Goal: Use online tool/utility: Utilize a website feature to perform a specific function

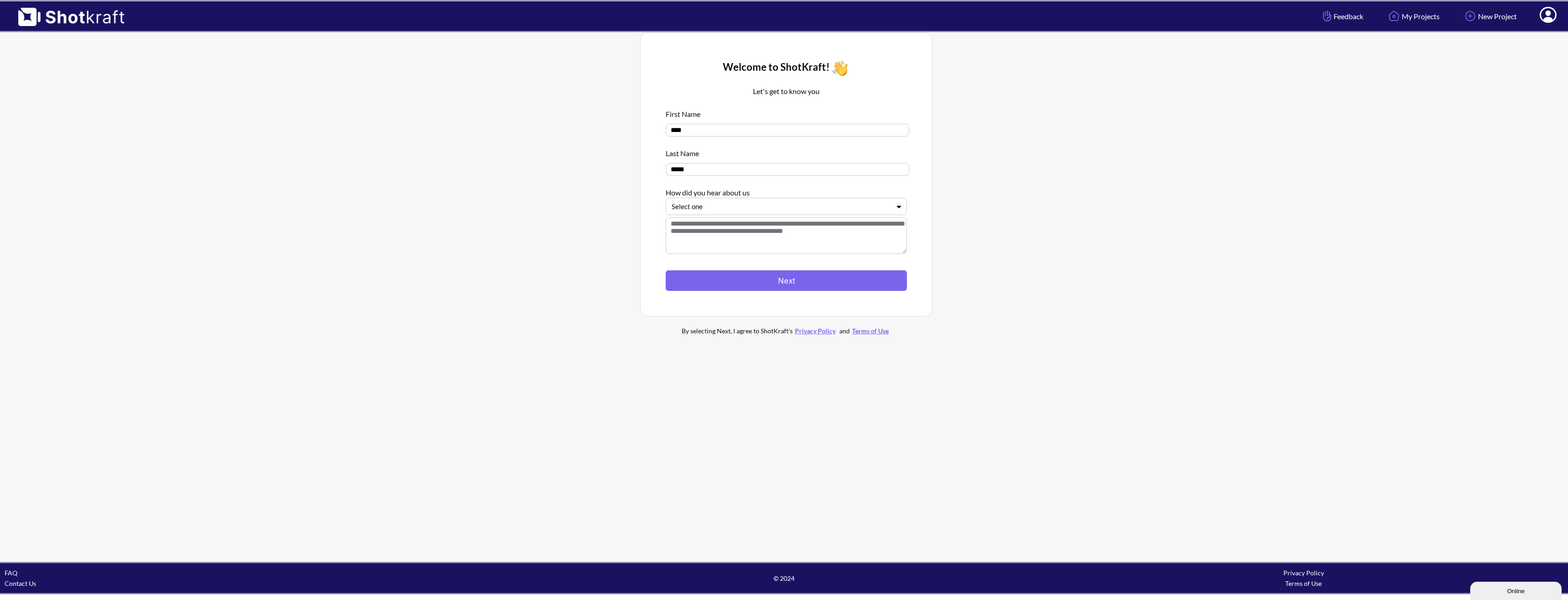
click at [883, 207] on div at bounding box center [780, 206] width 219 height 10
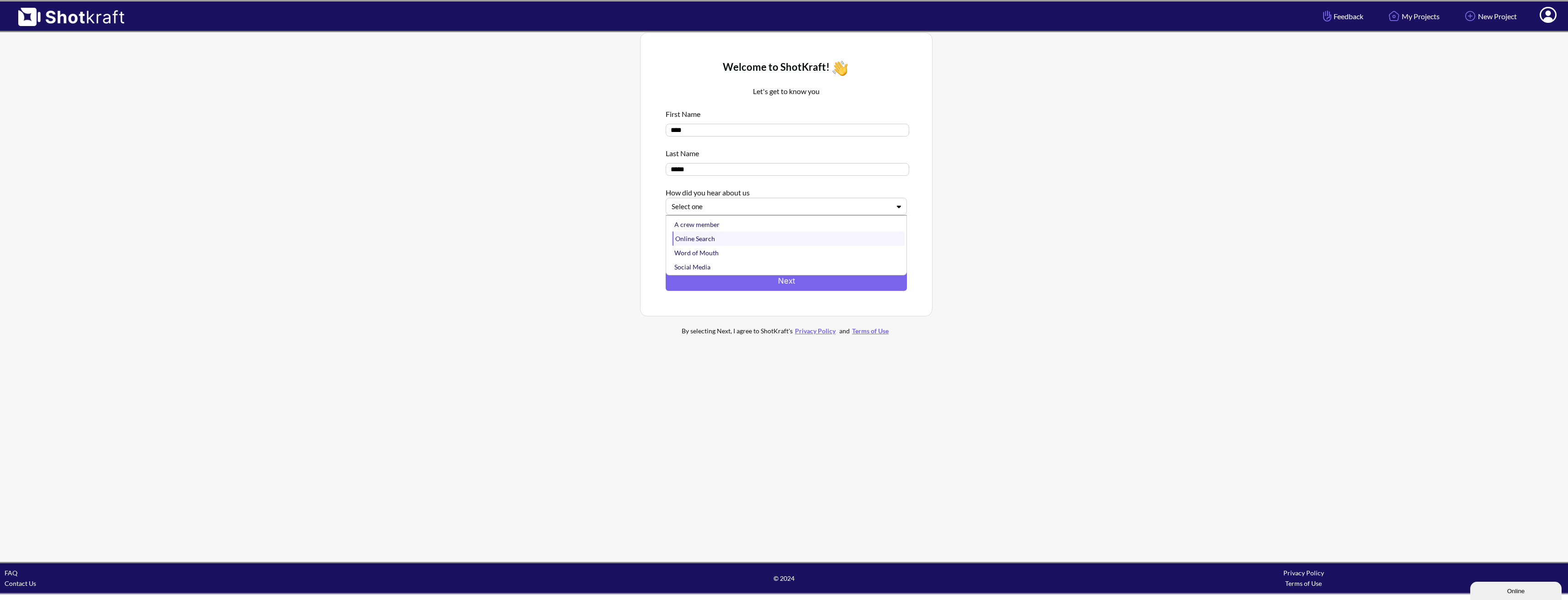
click at [788, 246] on div "Online Search" at bounding box center [788, 239] width 232 height 14
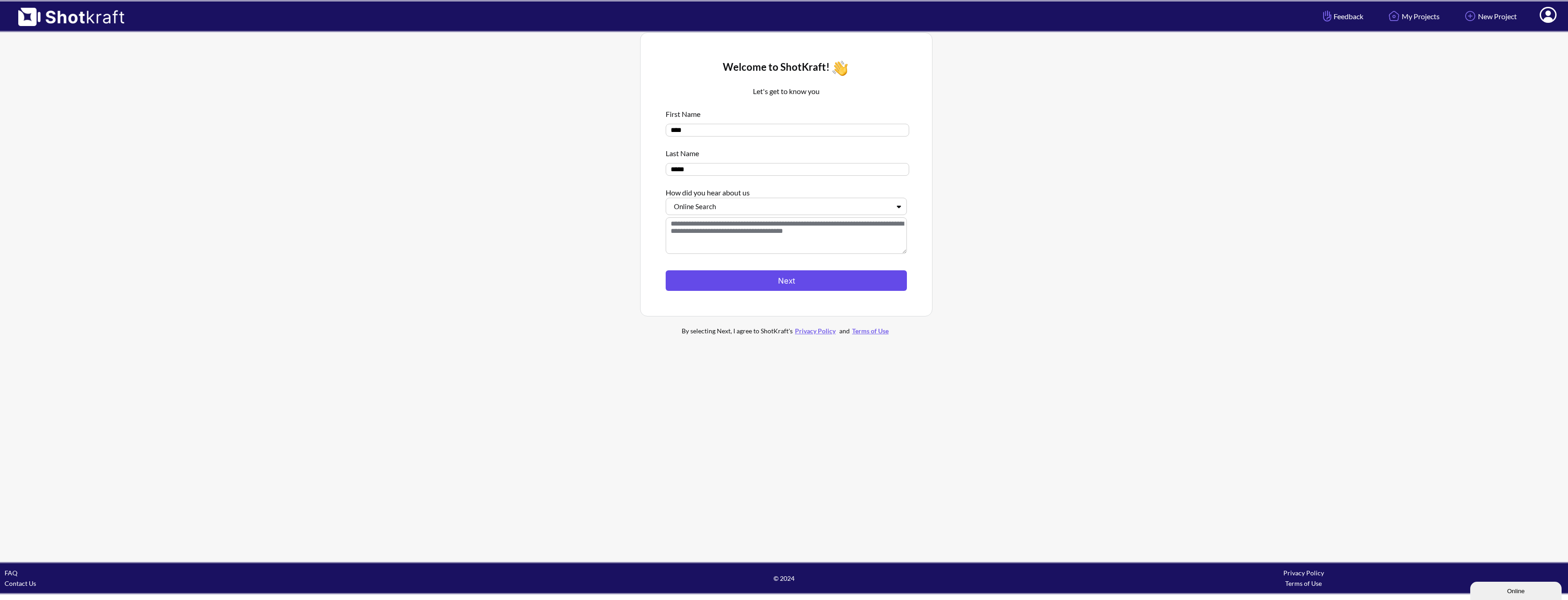
click at [779, 283] on button "Next" at bounding box center [786, 281] width 241 height 21
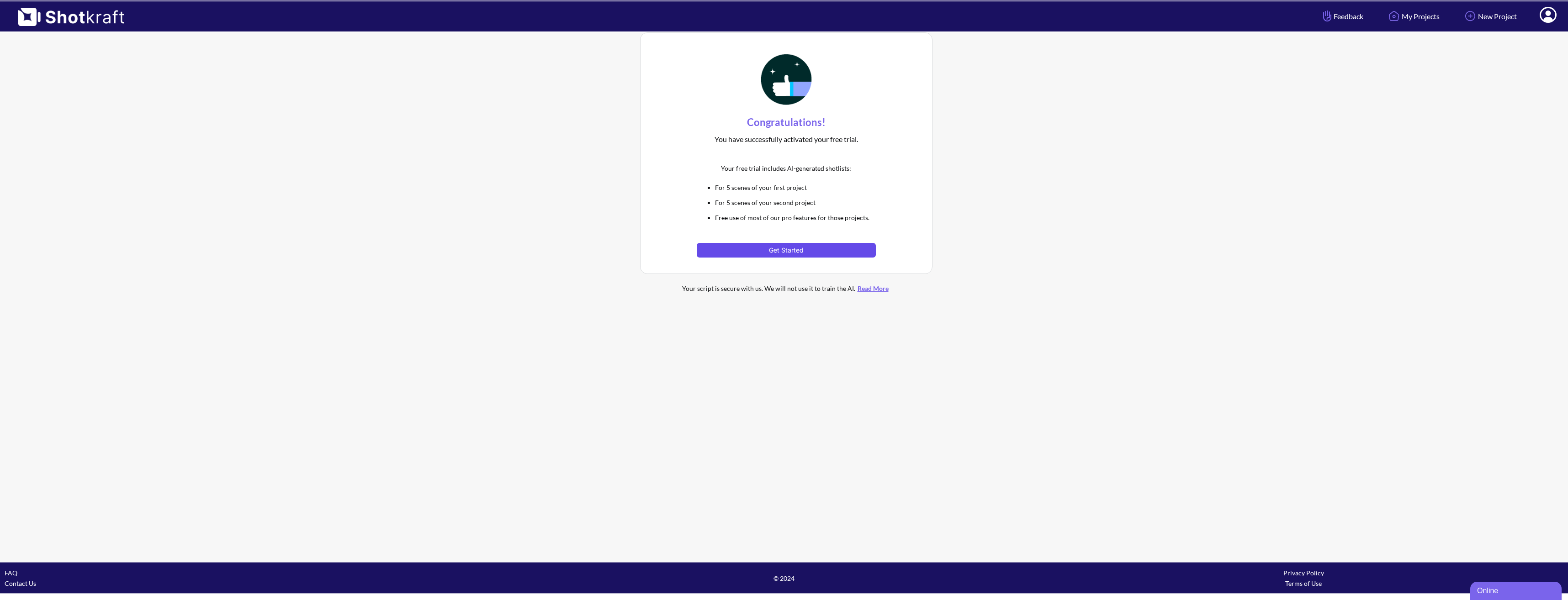
click at [786, 249] on button "Get Started" at bounding box center [786, 250] width 178 height 15
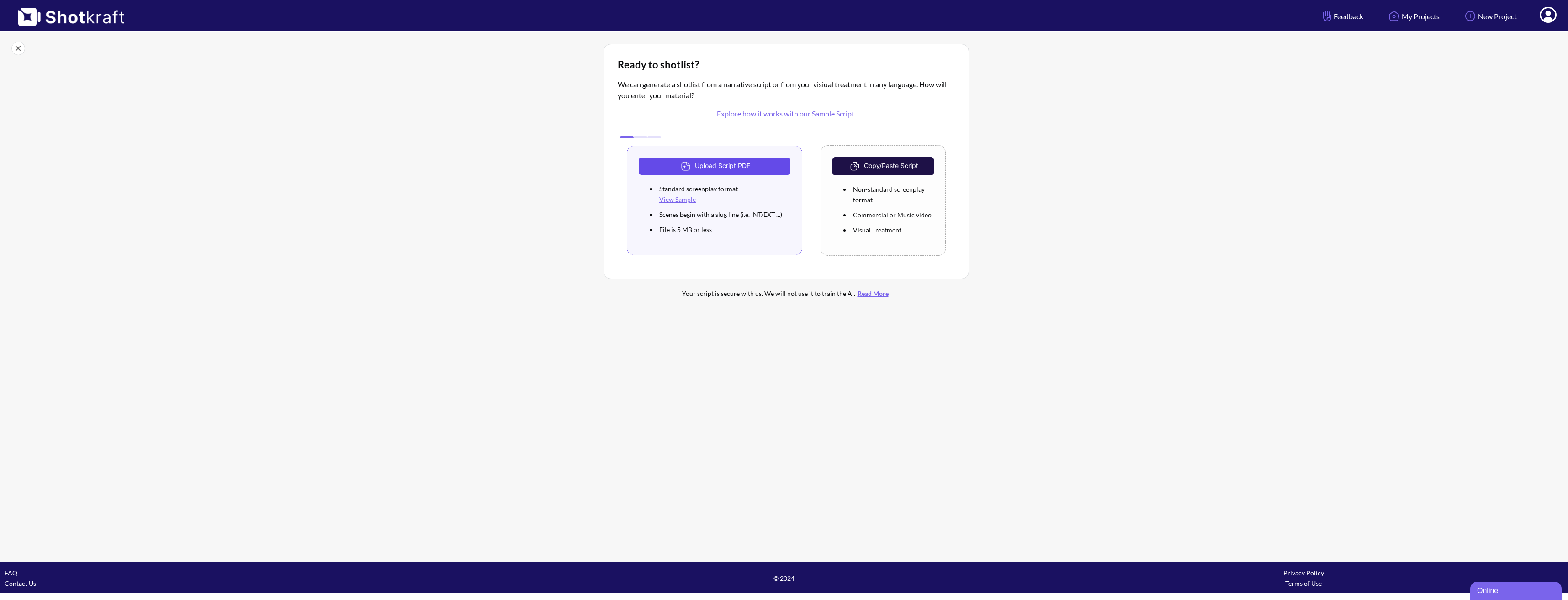
click at [741, 163] on button "Upload Script PDF" at bounding box center [714, 166] width 152 height 18
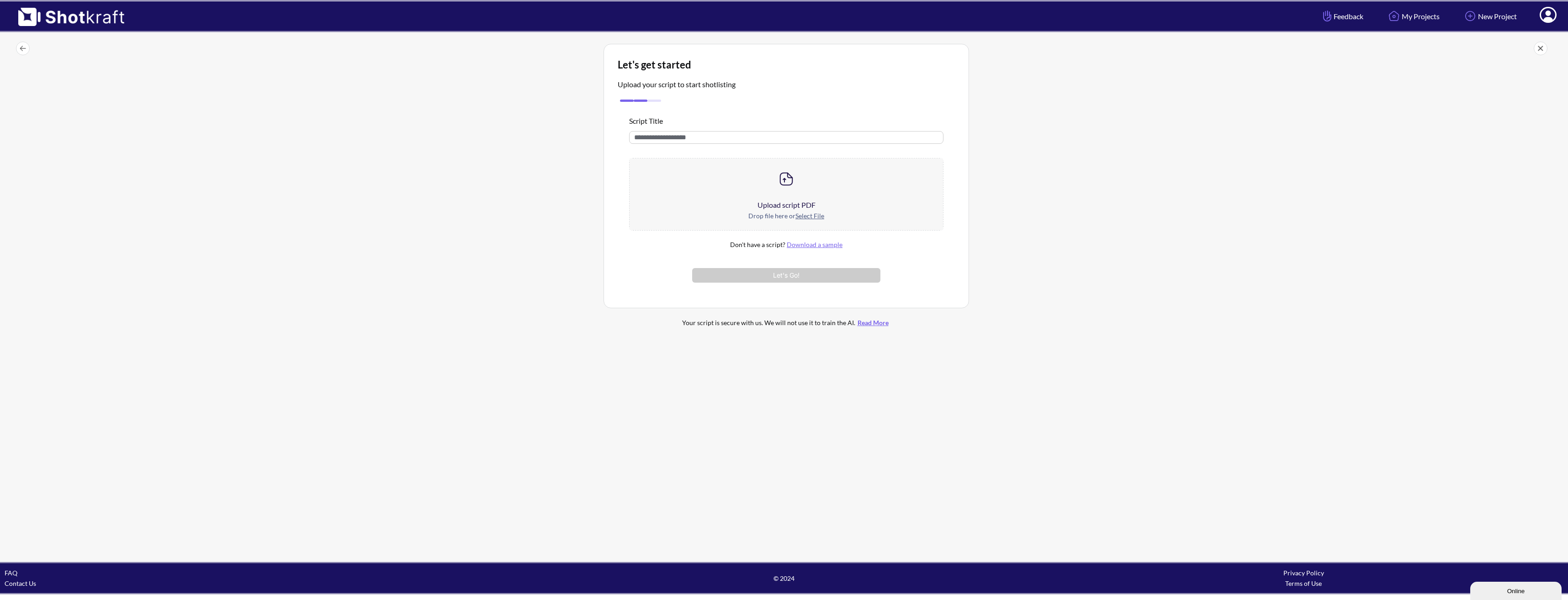
click at [802, 215] on u "Select File" at bounding box center [810, 215] width 29 height 8
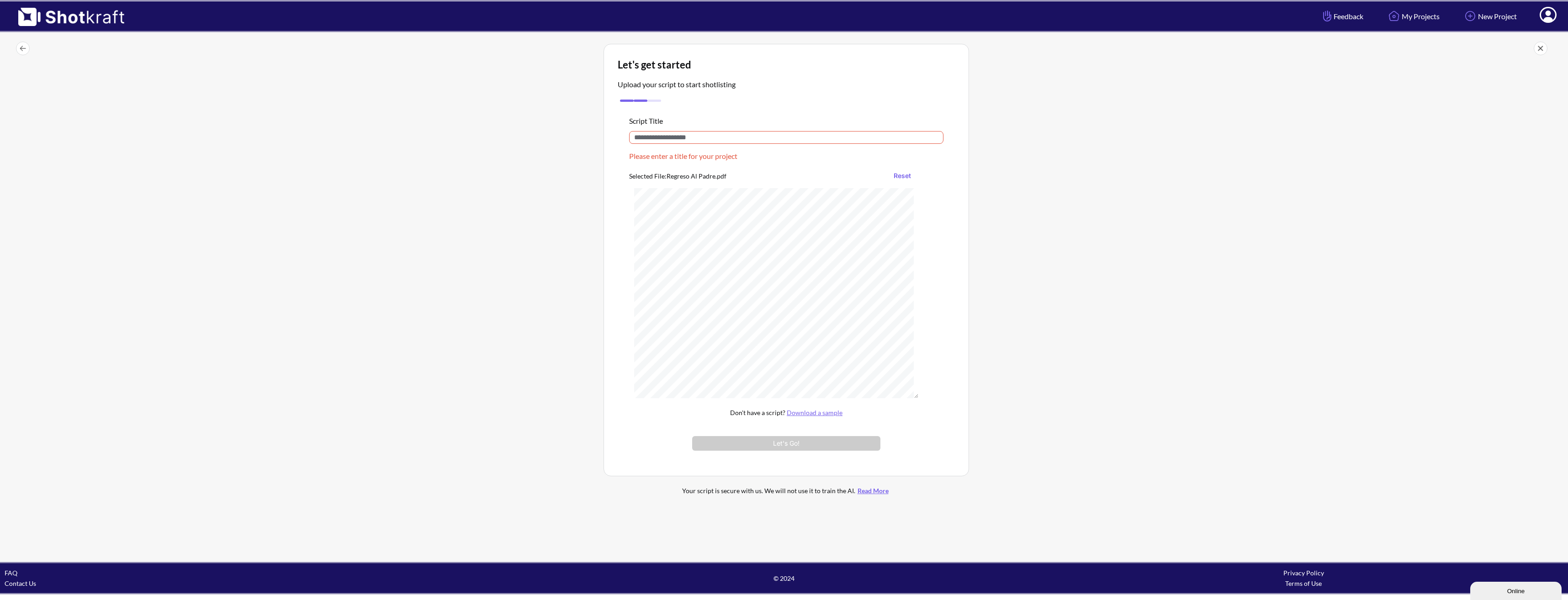
click at [680, 137] on input "text" at bounding box center [786, 137] width 314 height 13
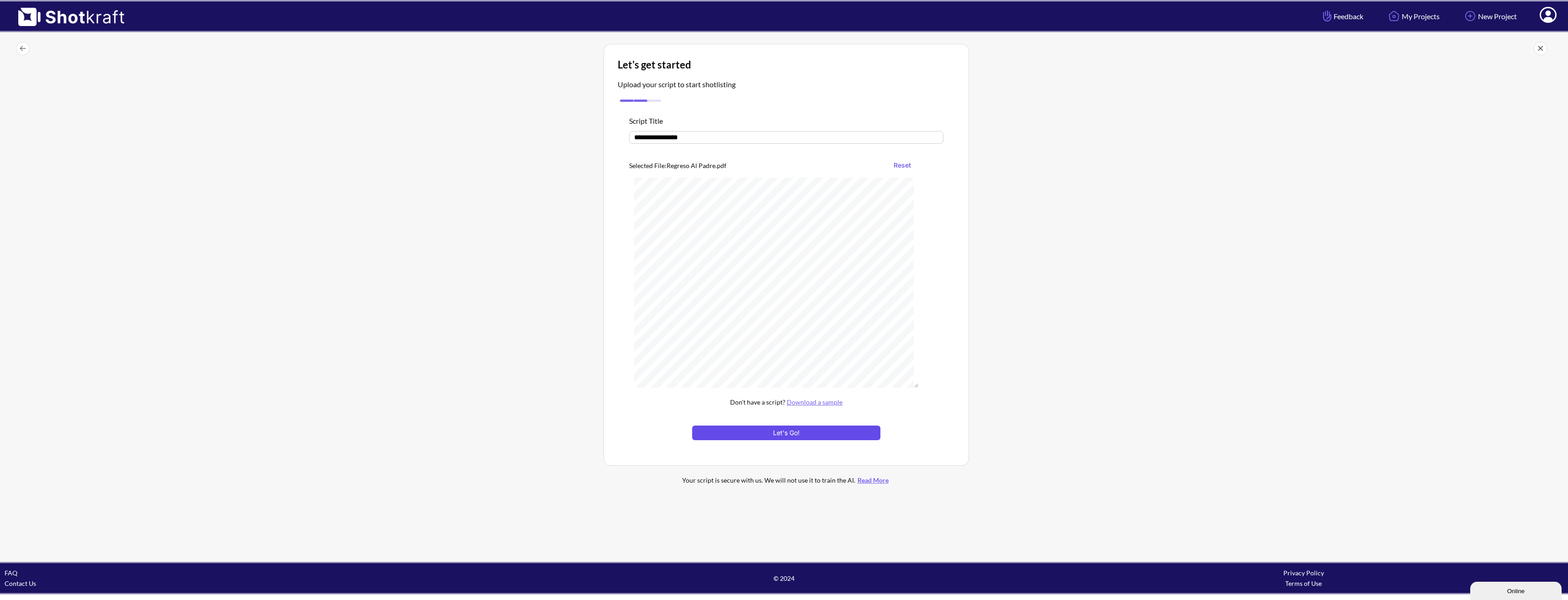
type input "**********"
click at [820, 434] on button "Let's Go!" at bounding box center [786, 433] width 188 height 15
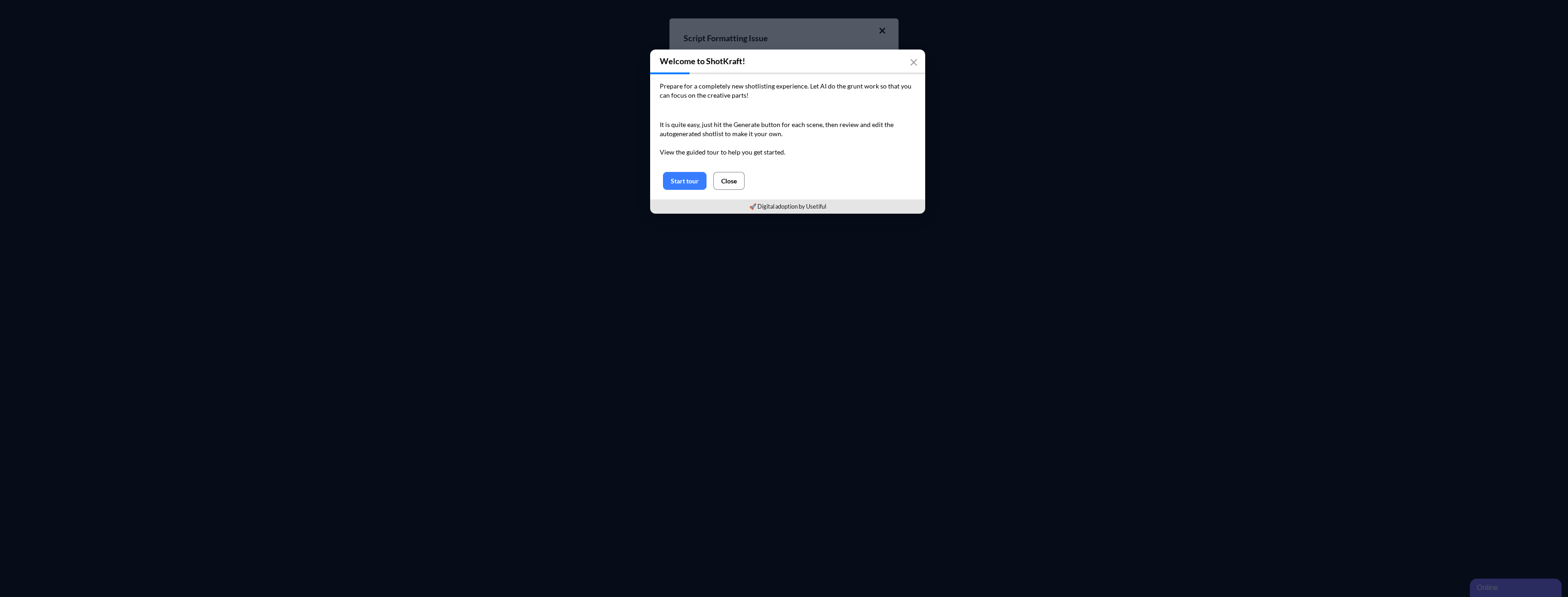
click at [731, 180] on button "Close" at bounding box center [729, 180] width 31 height 18
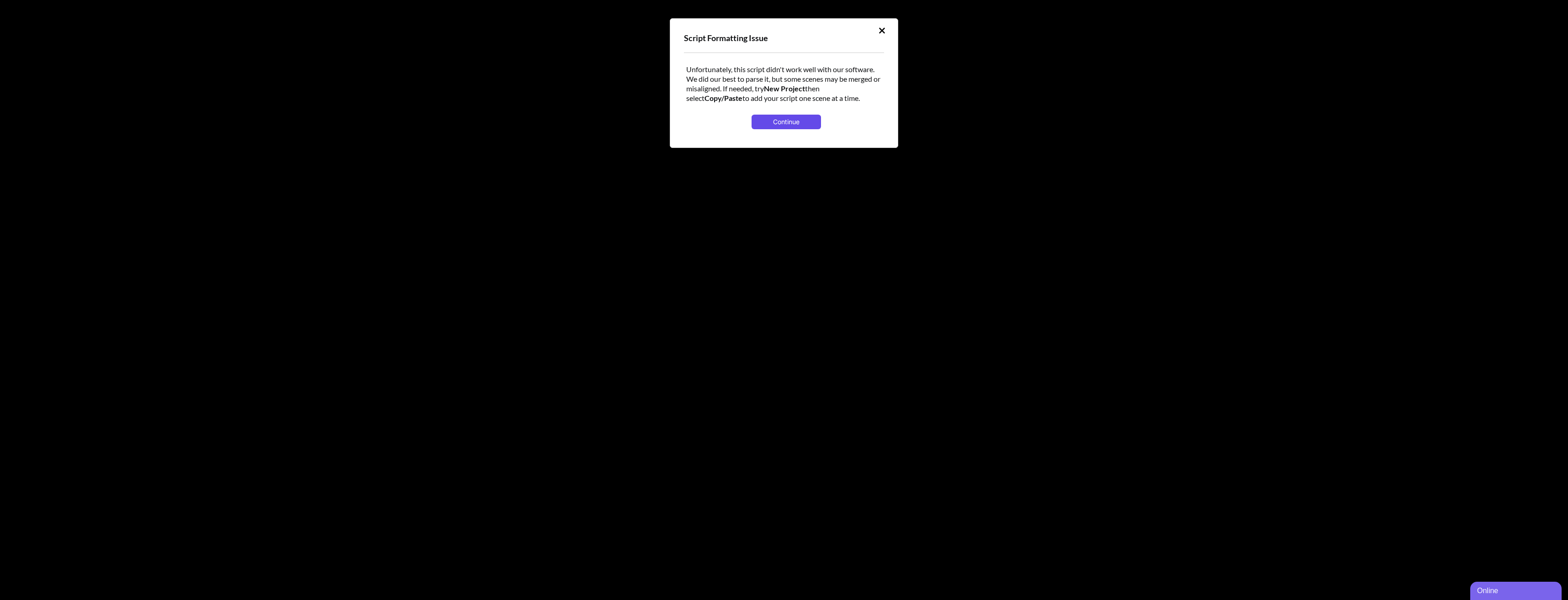
click at [809, 128] on button "Continue" at bounding box center [786, 122] width 69 height 15
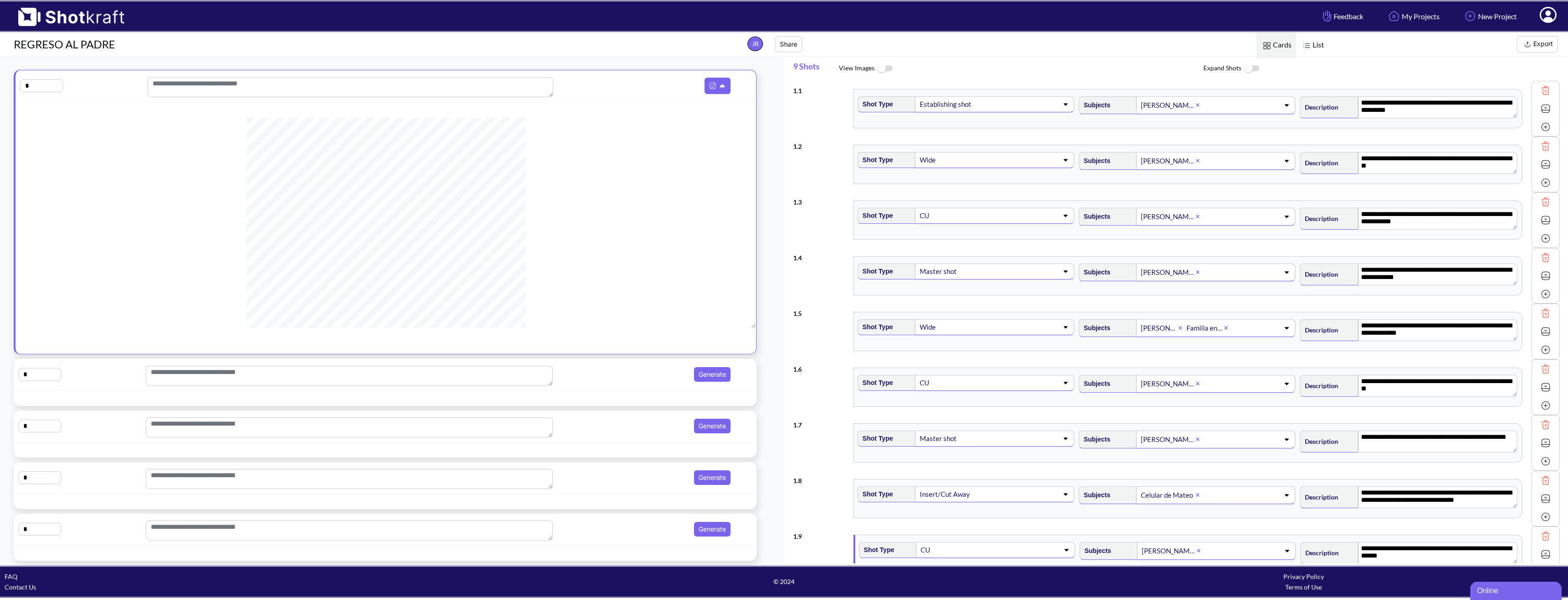
click at [1063, 223] on div "CU" at bounding box center [994, 216] width 159 height 16
click at [1064, 217] on icon at bounding box center [1067, 215] width 12 height 7
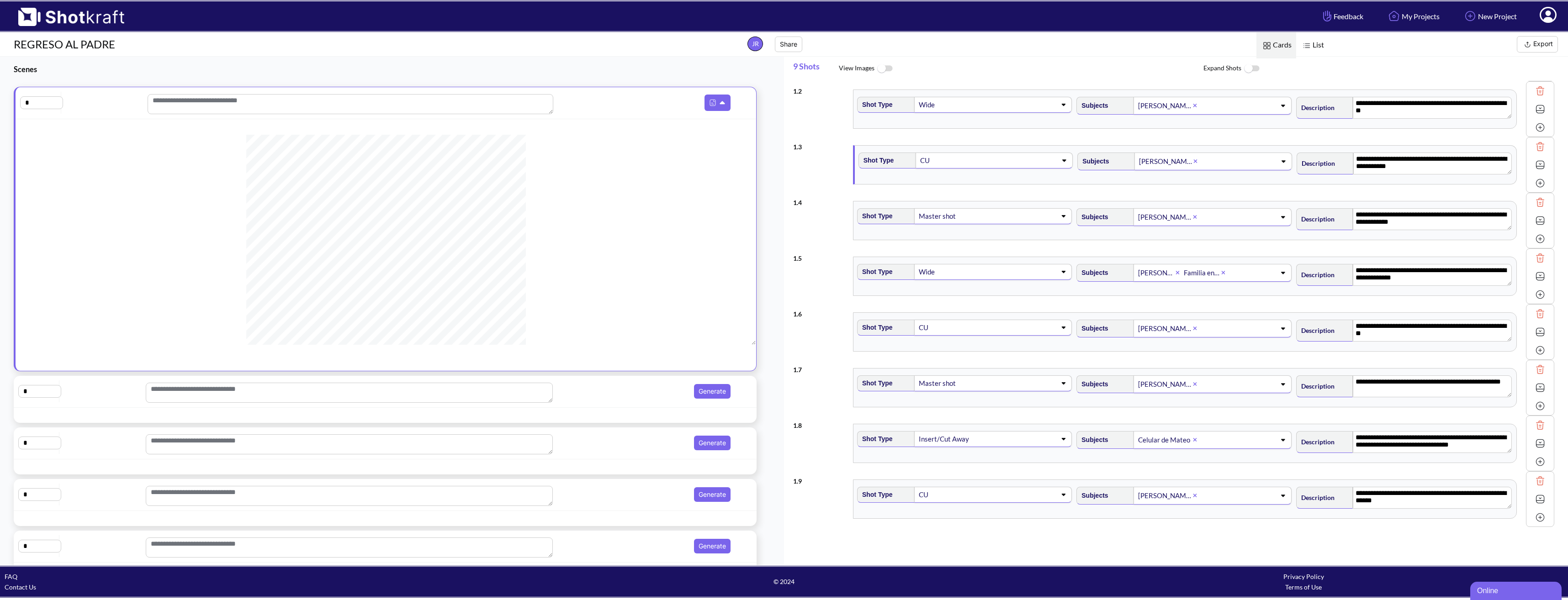
click at [885, 65] on img at bounding box center [885, 69] width 21 height 19
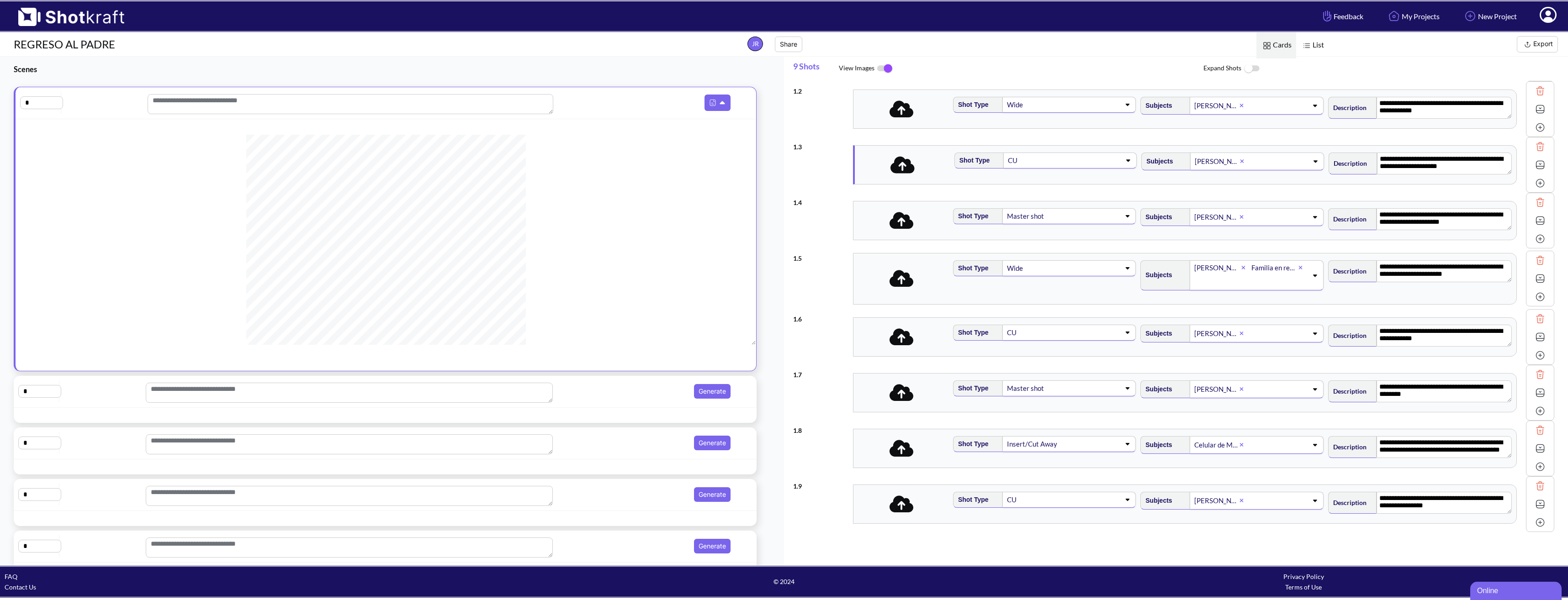
click at [887, 68] on img at bounding box center [885, 69] width 21 height 19
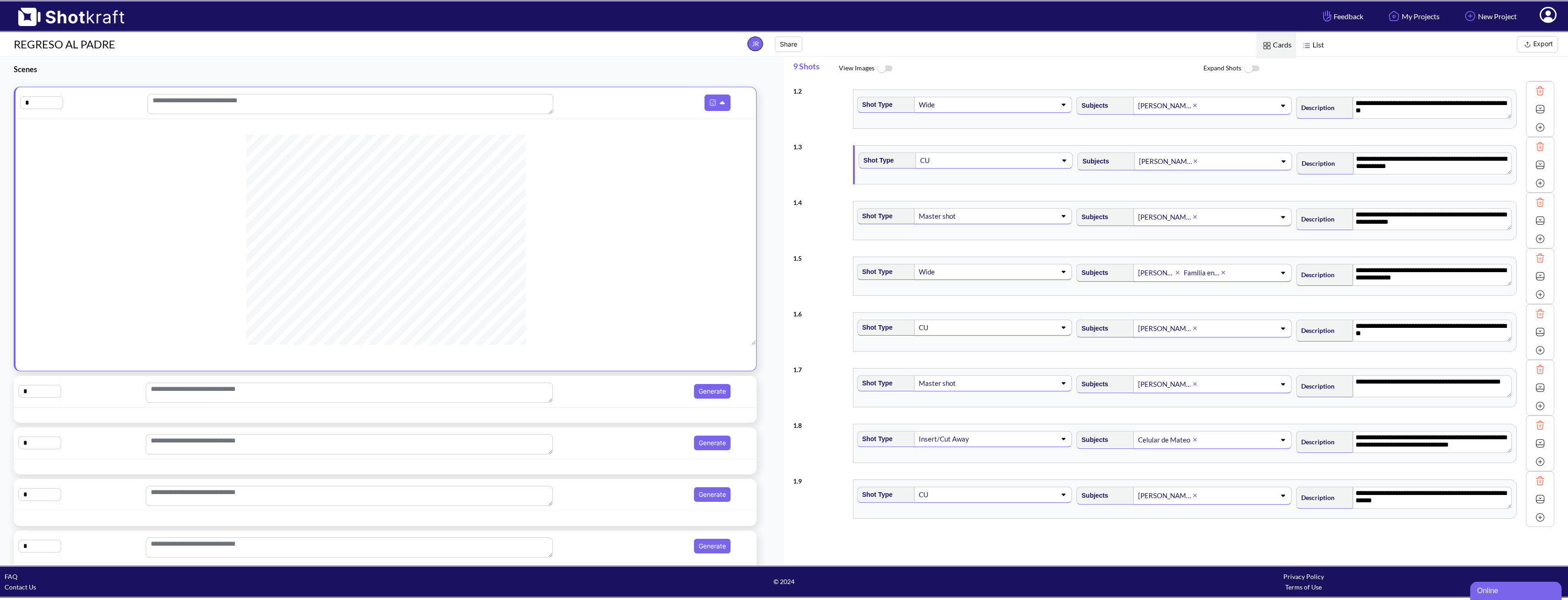
click at [1317, 46] on span "List" at bounding box center [1312, 45] width 32 height 26
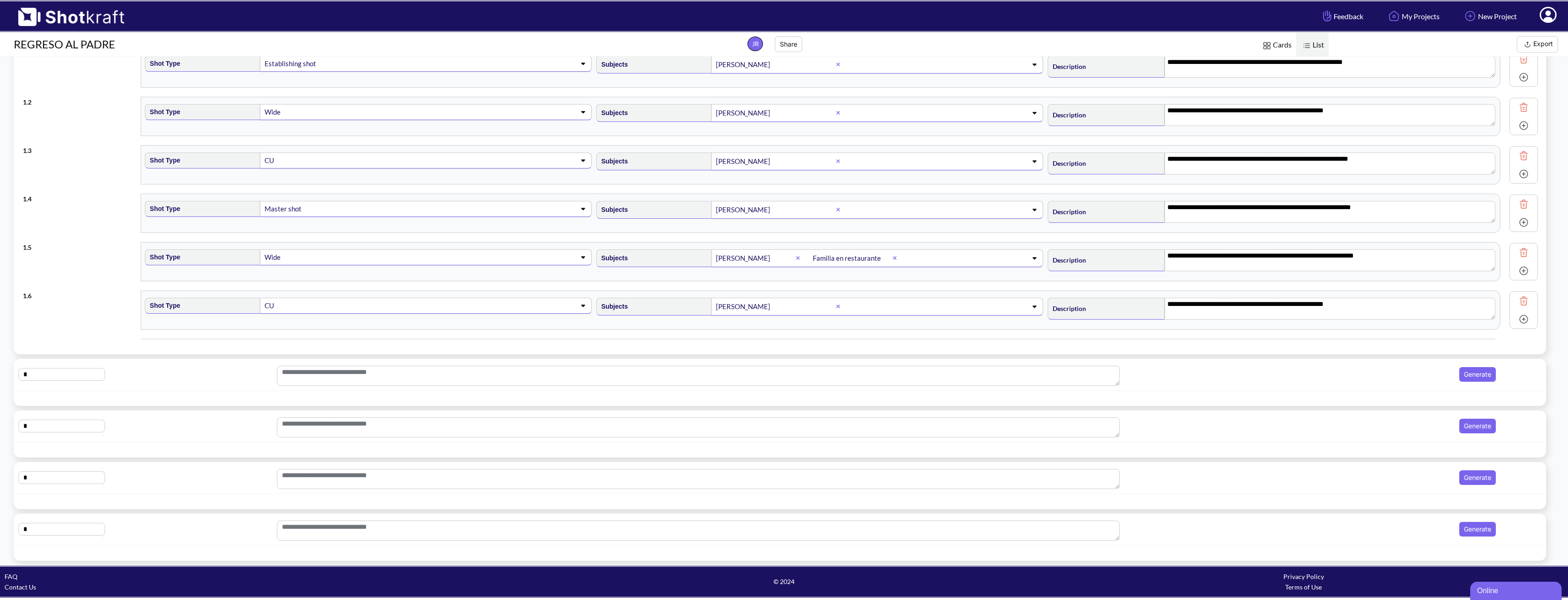
scroll to position [108, 0]
click at [1466, 367] on button "Generate" at bounding box center [1477, 374] width 37 height 15
click at [298, 367] on textarea at bounding box center [699, 375] width 844 height 20
click at [68, 368] on input "*" at bounding box center [61, 374] width 87 height 13
click at [188, 369] on div "* Ready" at bounding box center [780, 374] width 1523 height 23
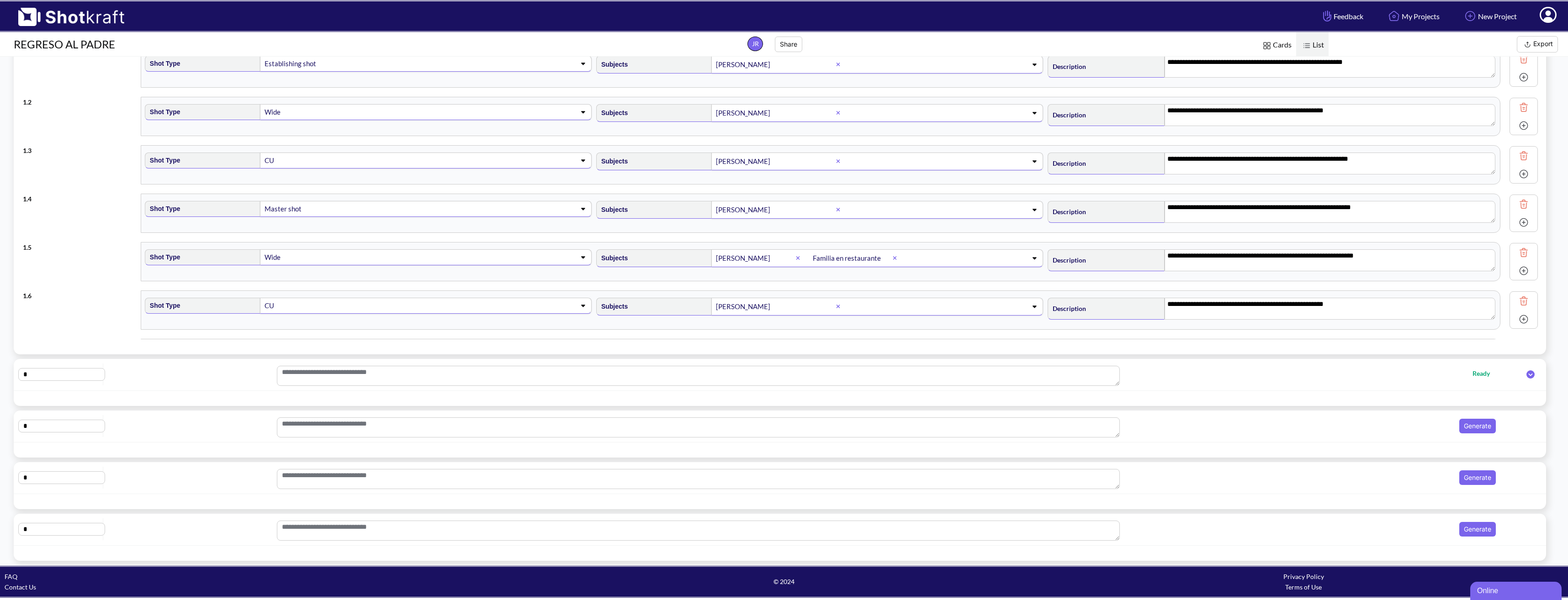
scroll to position [0, 0]
